Goal: Task Accomplishment & Management: Manage account settings

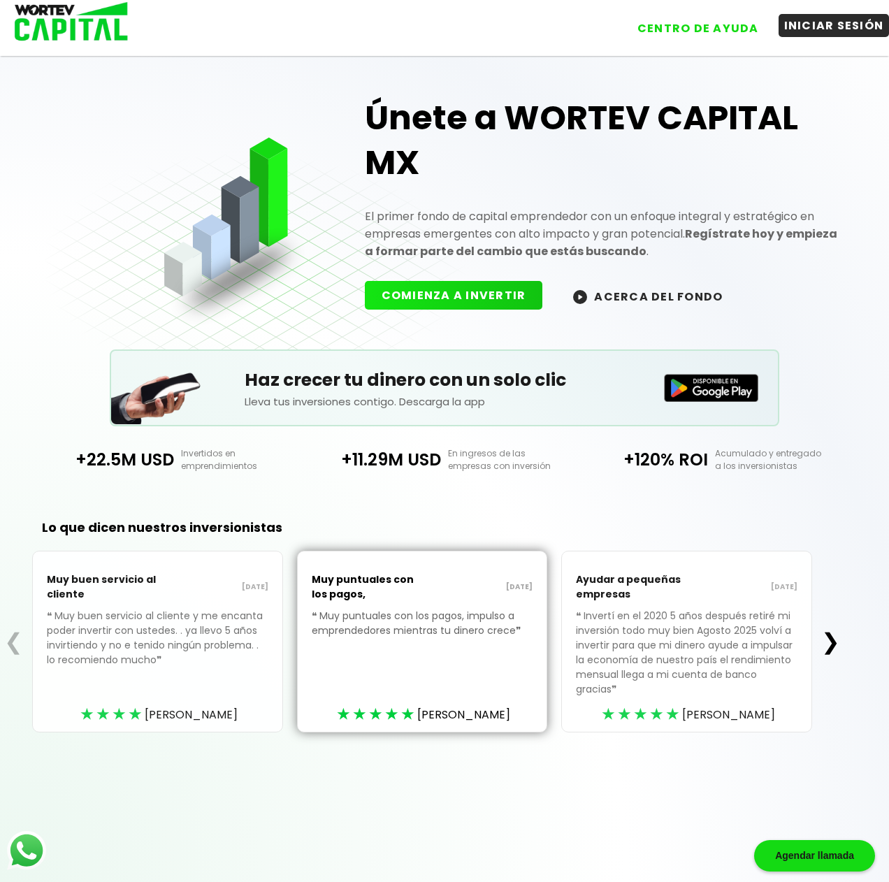
click at [811, 27] on button "INICIAR SESIÓN" at bounding box center [833, 25] width 111 height 23
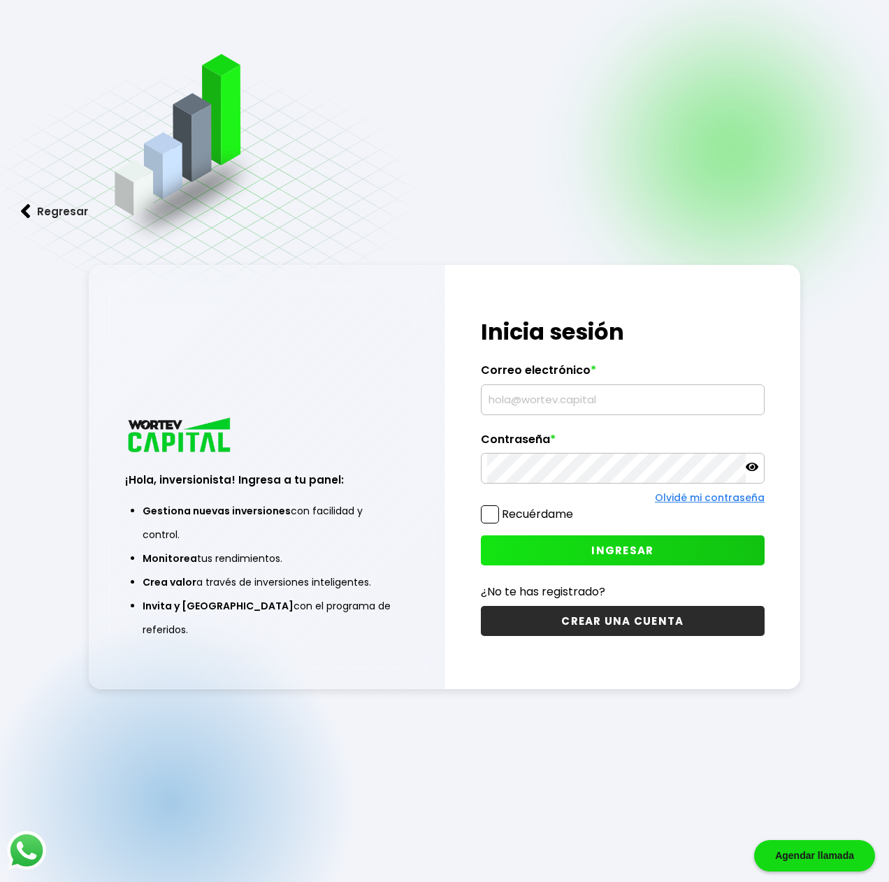
click at [555, 394] on input "text" at bounding box center [622, 399] width 271 height 29
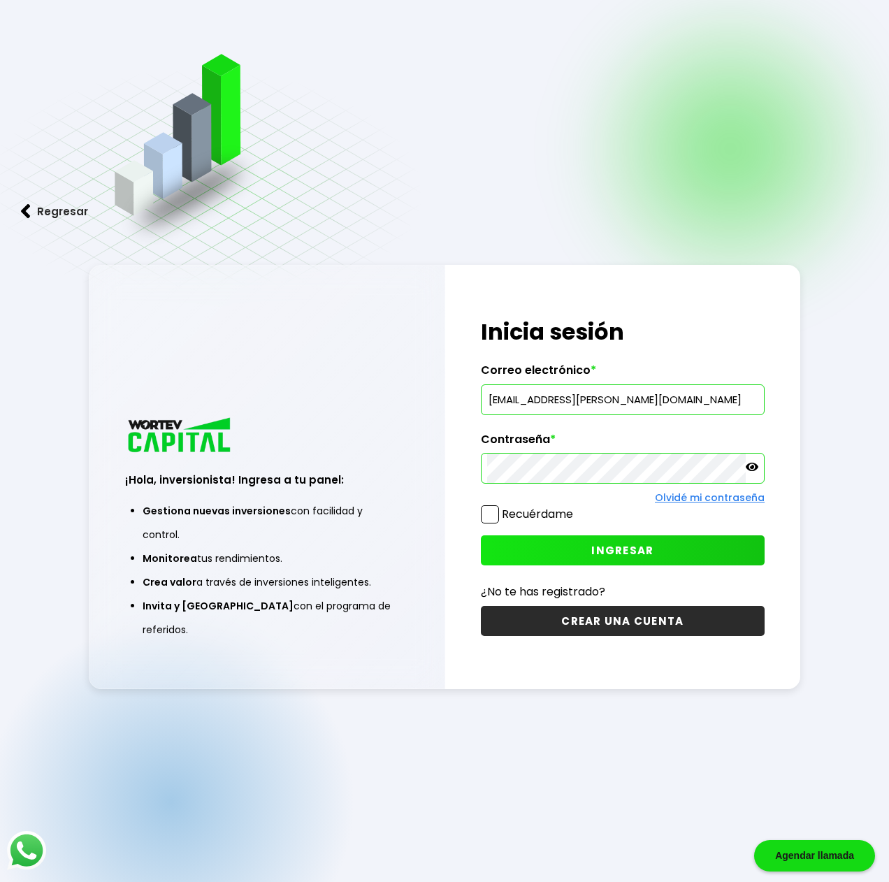
type input "[EMAIL_ADDRESS][PERSON_NAME][DOMAIN_NAME]"
click at [500, 516] on label "Recuérdame" at bounding box center [527, 513] width 92 height 17
click at [576, 507] on input "Recuérdame" at bounding box center [576, 507] width 0 height 0
click at [594, 546] on span "INGRESAR" at bounding box center [622, 550] width 62 height 15
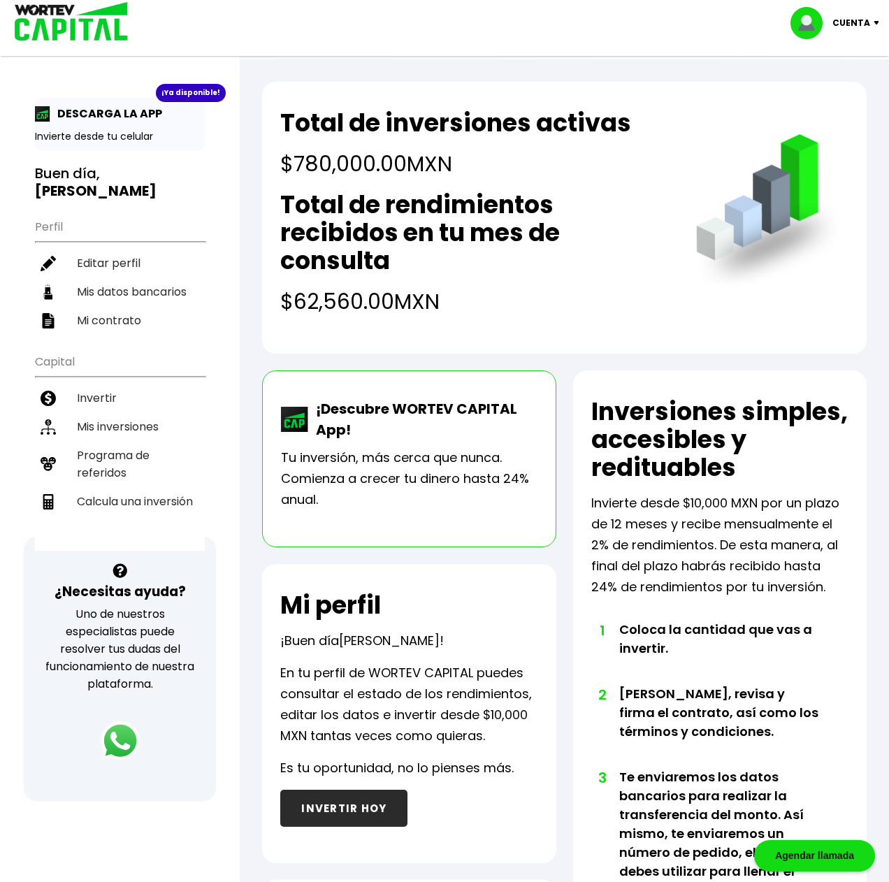
click at [861, 22] on p "Cuenta" at bounding box center [851, 23] width 38 height 21
click at [850, 91] on li "Cerrar sesión" at bounding box center [836, 93] width 112 height 29
